Goal: Find specific page/section

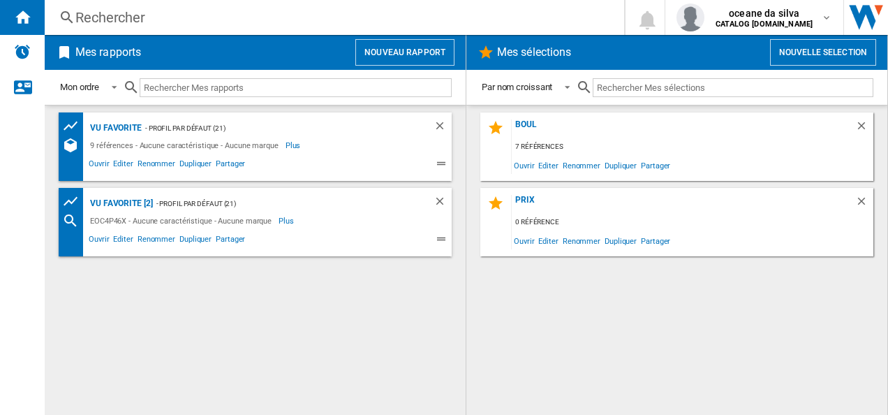
click at [265, 141] on div "9 références - Aucune caractéristique - Aucune marque" at bounding box center [186, 145] width 199 height 17
click at [99, 164] on span "Ouvrir" at bounding box center [99, 165] width 24 height 17
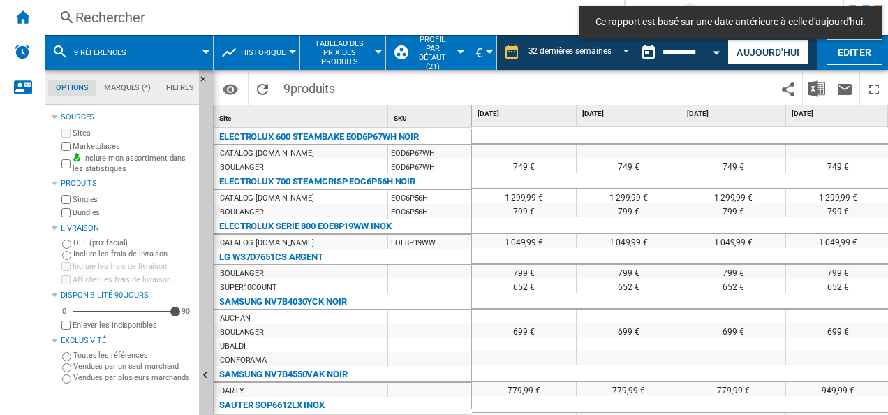
click at [136, 52] on button "9 références" at bounding box center [107, 52] width 66 height 35
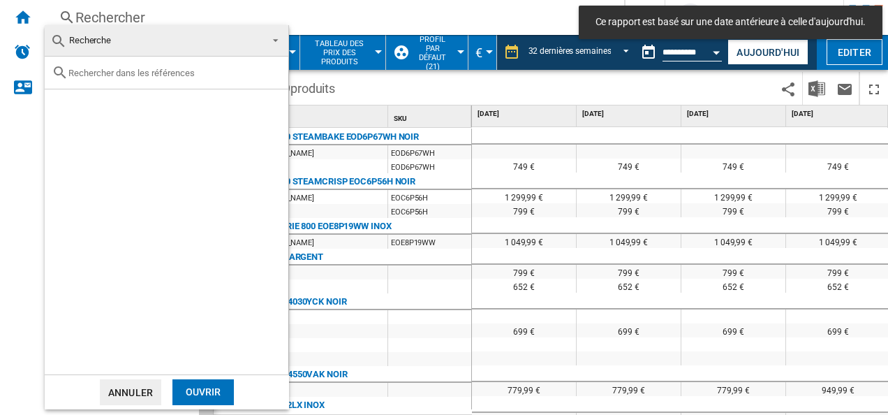
click at [131, 72] on input "text" at bounding box center [174, 73] width 213 height 10
paste input "WS9D7673CB"
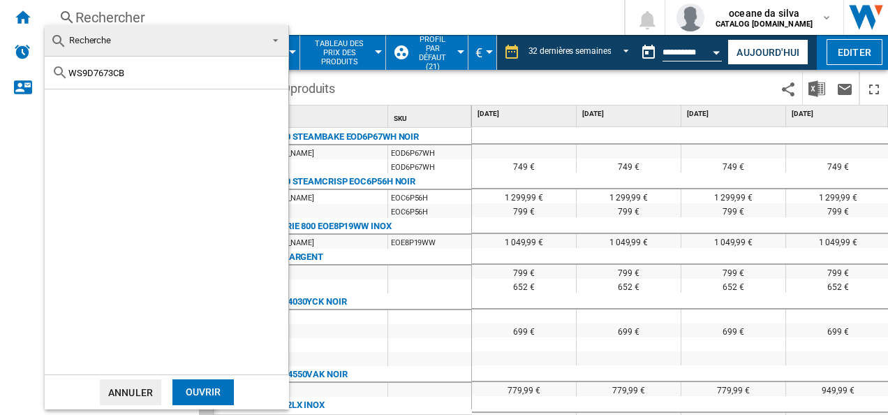
type input "WS9D7673CB"
click at [137, 101] on div "LG WS9D7673CB NOIR" at bounding box center [190, 105] width 193 height 14
click at [205, 388] on div "Ouvrir" at bounding box center [202, 392] width 61 height 26
